Goal: Book appointment/travel/reservation

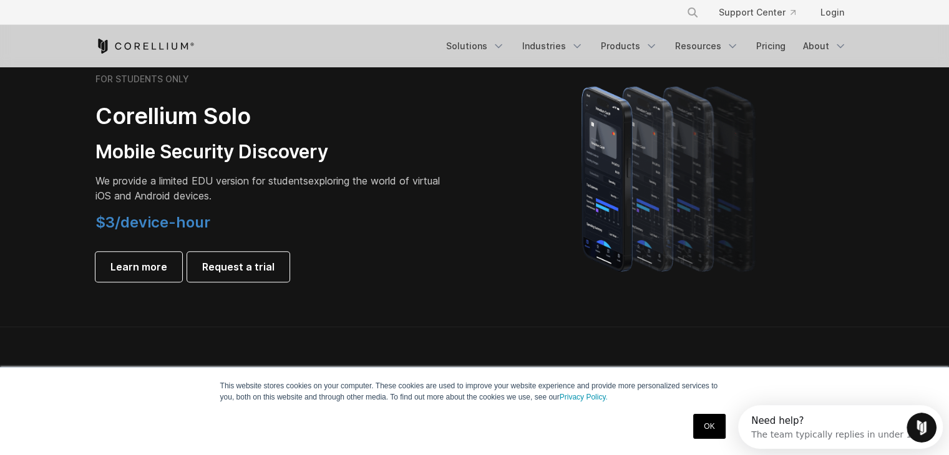
scroll to position [873, 0]
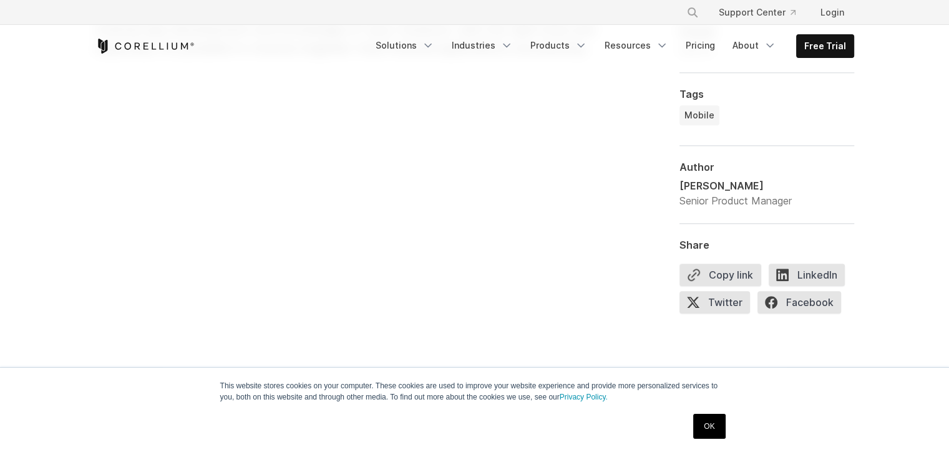
scroll to position [998, 0]
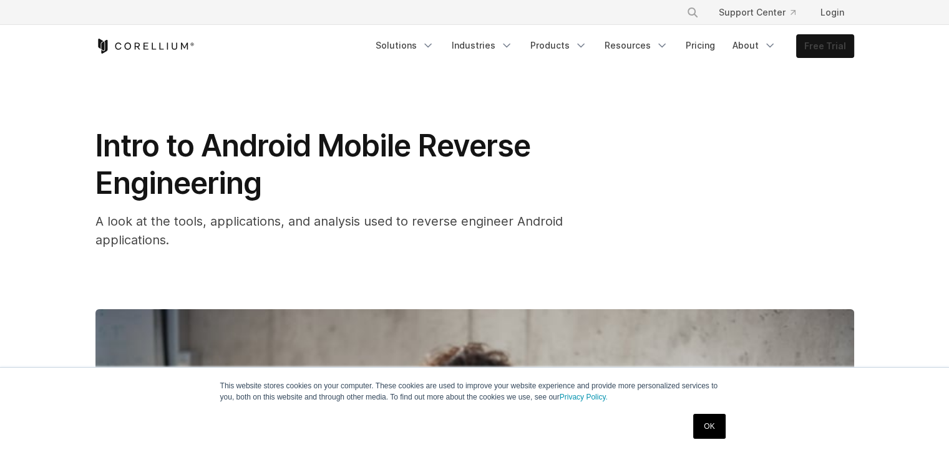
drag, startPoint x: 0, startPoint y: 0, endPoint x: 817, endPoint y: 40, distance: 817.6
click at [817, 39] on link "Free Trial" at bounding box center [825, 46] width 57 height 22
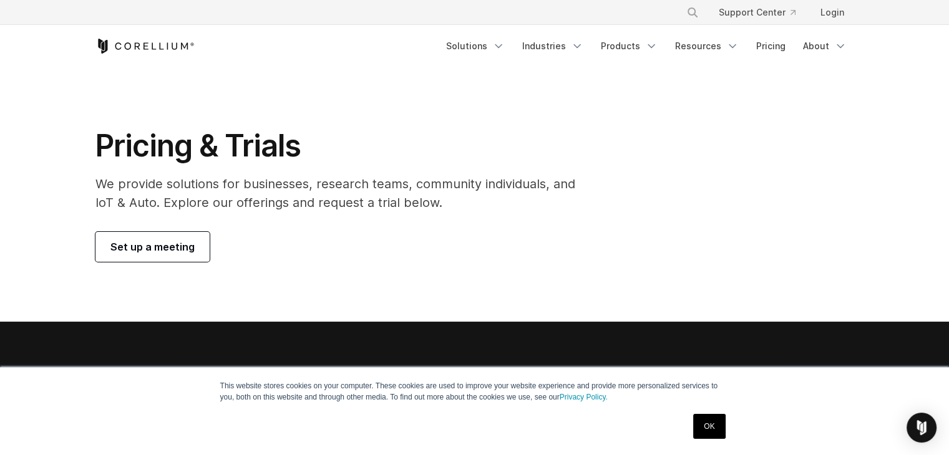
click at [173, 242] on span "Set up a meeting" at bounding box center [152, 247] width 84 height 15
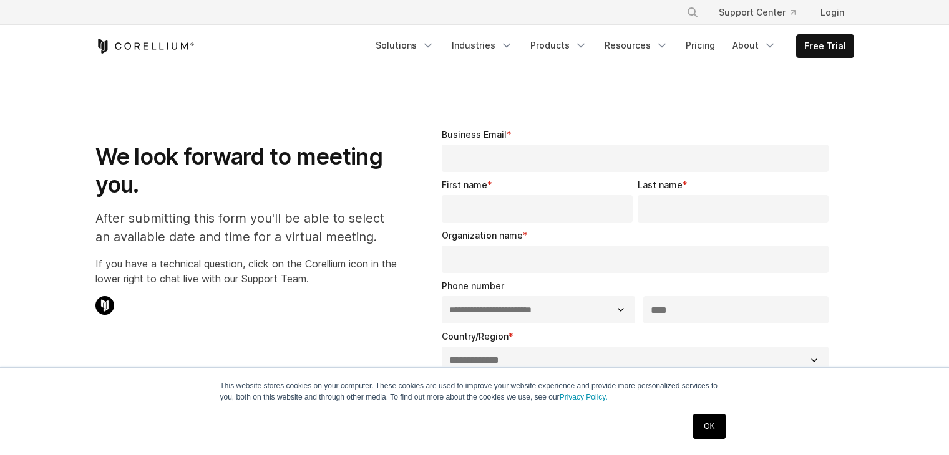
select select "**"
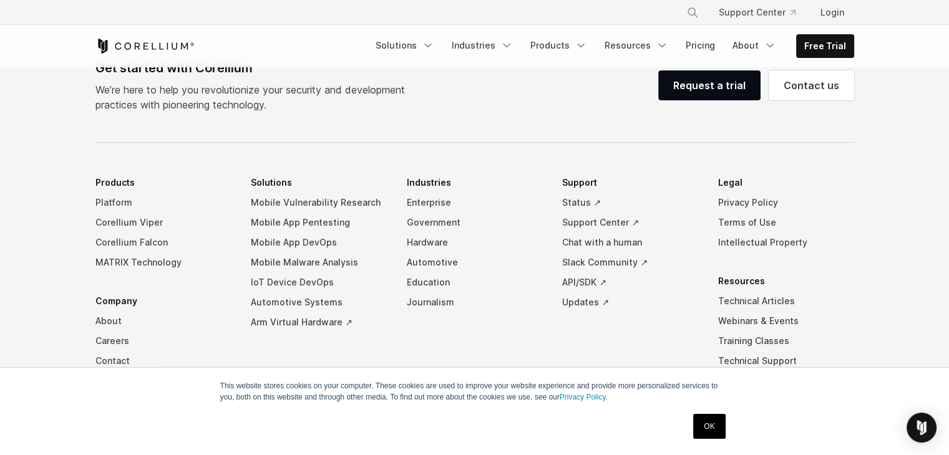
scroll to position [811, 0]
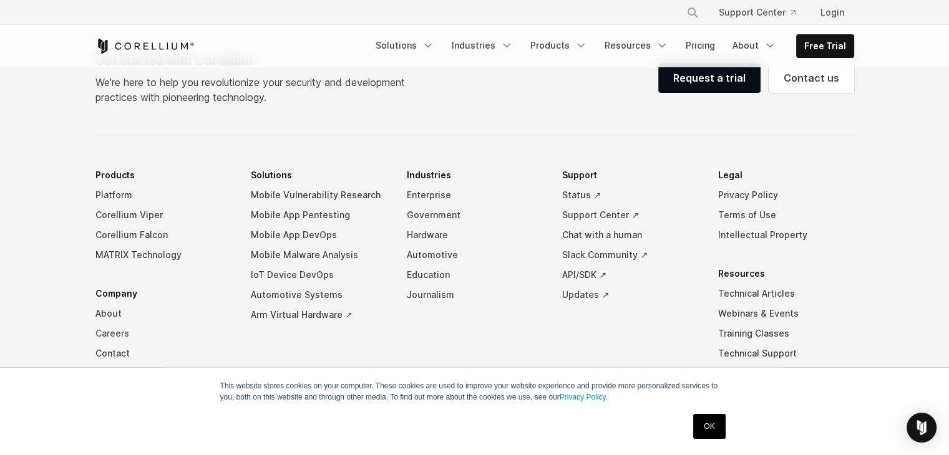
click at [117, 325] on link "Careers" at bounding box center [163, 334] width 136 height 20
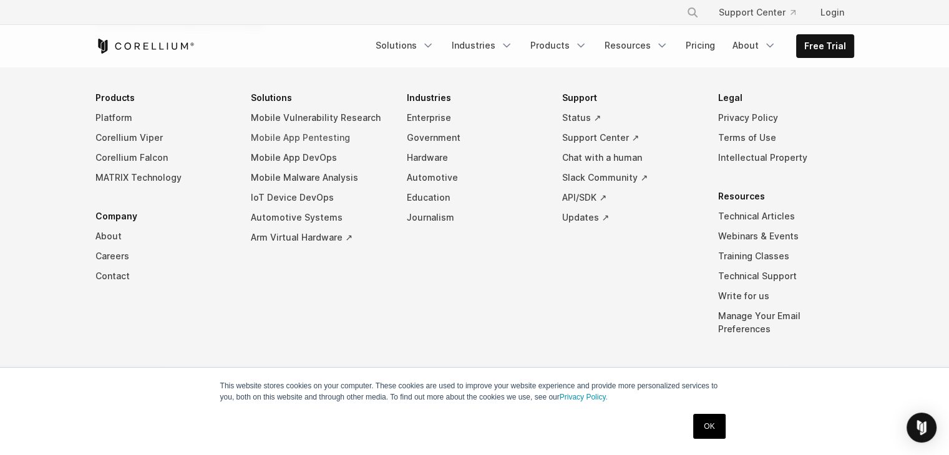
scroll to position [1026, 0]
